Goal: Navigation & Orientation: Find specific page/section

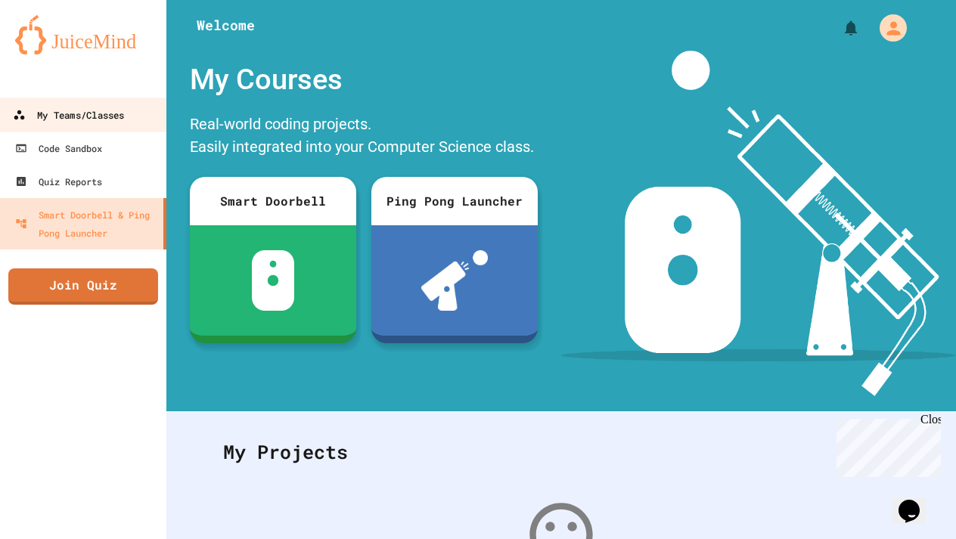
click at [97, 120] on div "My Teams/Classes" at bounding box center [68, 115] width 111 height 19
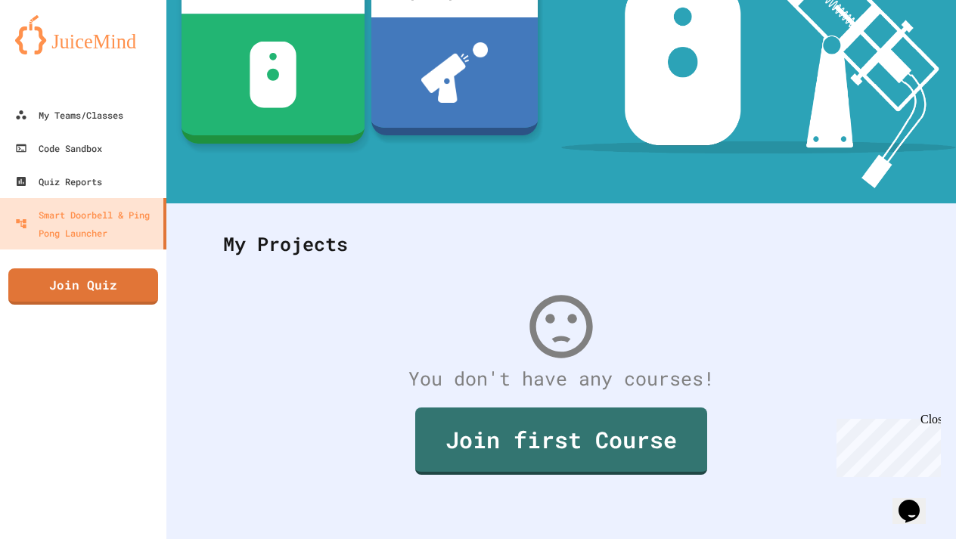
scroll to position [207, 0]
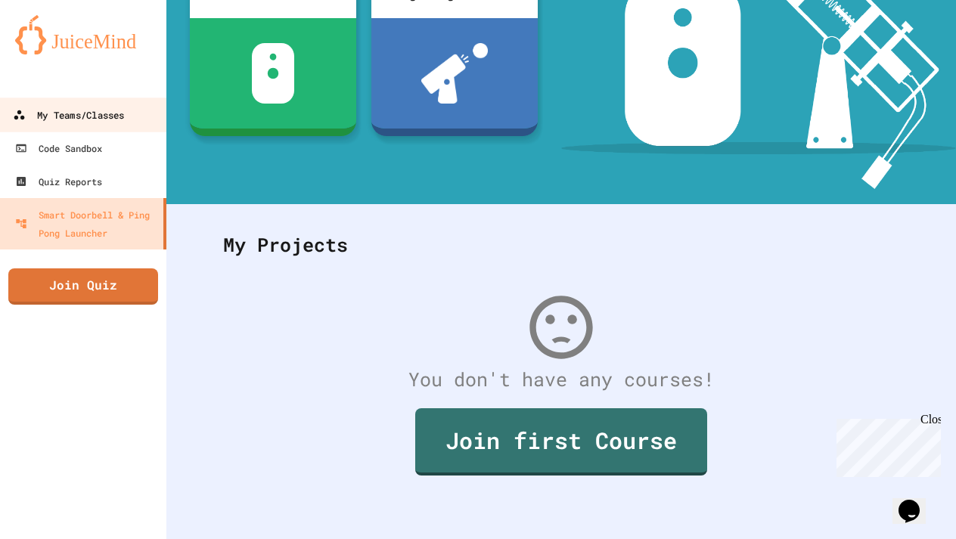
click at [74, 120] on div "My Teams/Classes" at bounding box center [68, 115] width 111 height 19
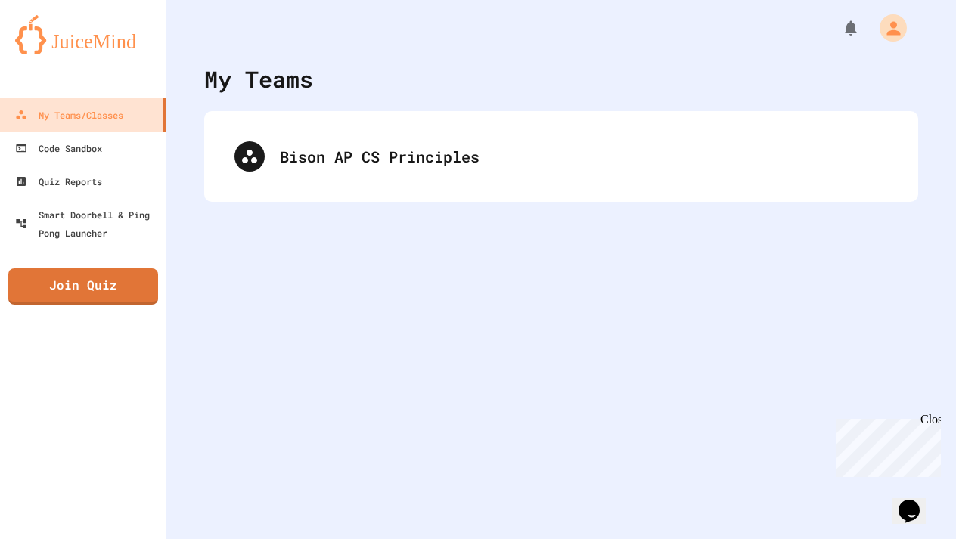
click at [233, 188] on div "Bison AP CS Principles" at bounding box center [561, 156] width 714 height 91
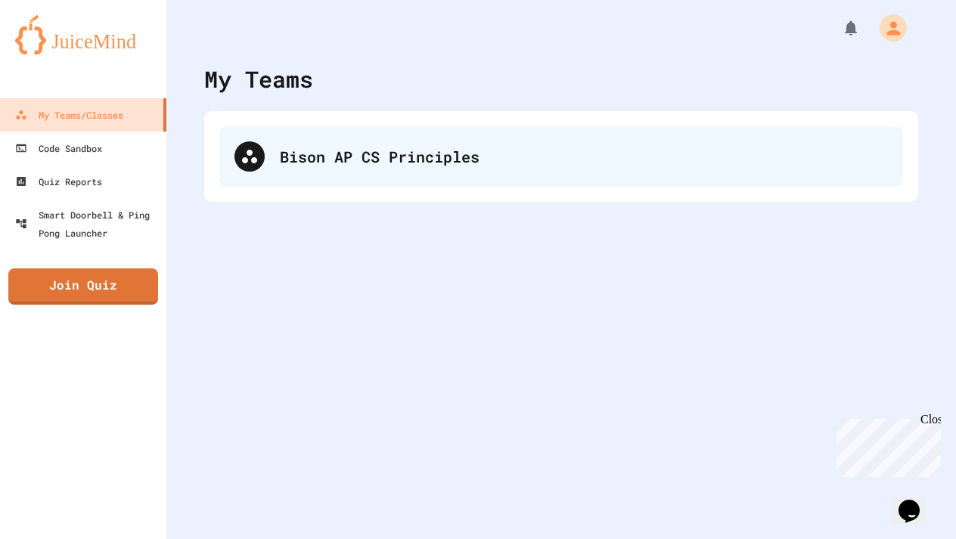
click at [257, 169] on div at bounding box center [249, 156] width 30 height 30
